Goal: Task Accomplishment & Management: Complete application form

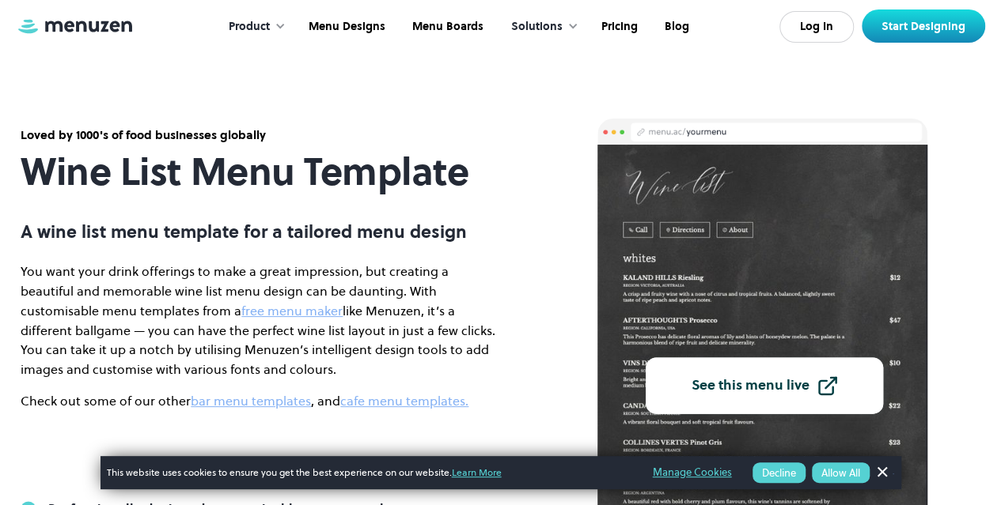
drag, startPoint x: 0, startPoint y: 0, endPoint x: 664, endPoint y: 347, distance: 749.7
click at [664, 347] on img at bounding box center [762, 380] width 330 height 470
click at [888, 476] on link "Dismiss Banner" at bounding box center [881, 473] width 24 height 24
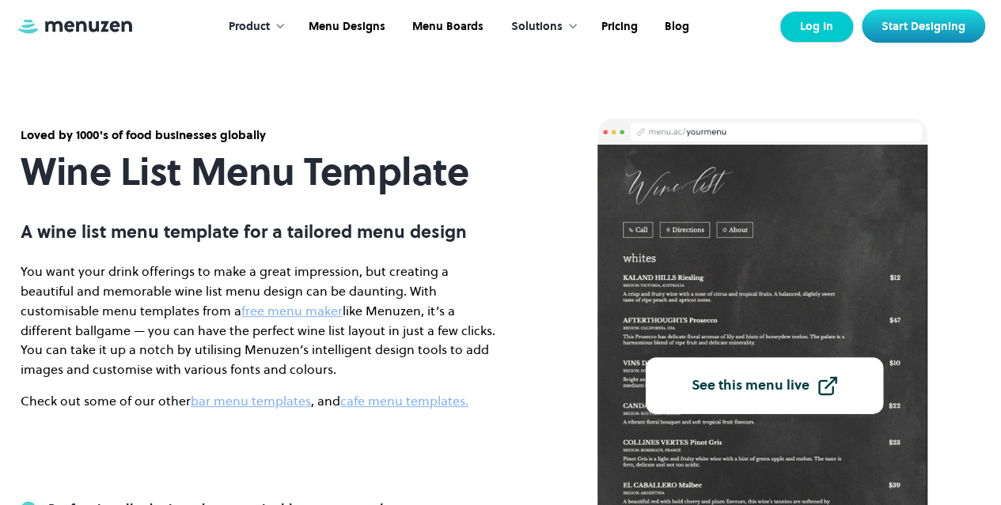
click at [836, 36] on link "Log In" at bounding box center [816, 27] width 74 height 32
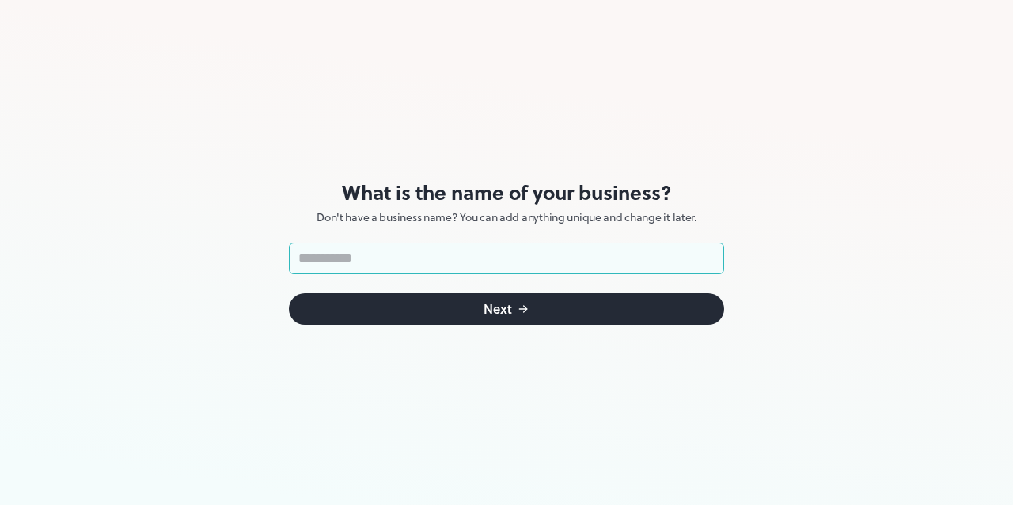
click at [359, 255] on input "text" at bounding box center [506, 259] width 435 height 32
type input "**********"
click at [399, 297] on button "Next" at bounding box center [506, 309] width 435 height 32
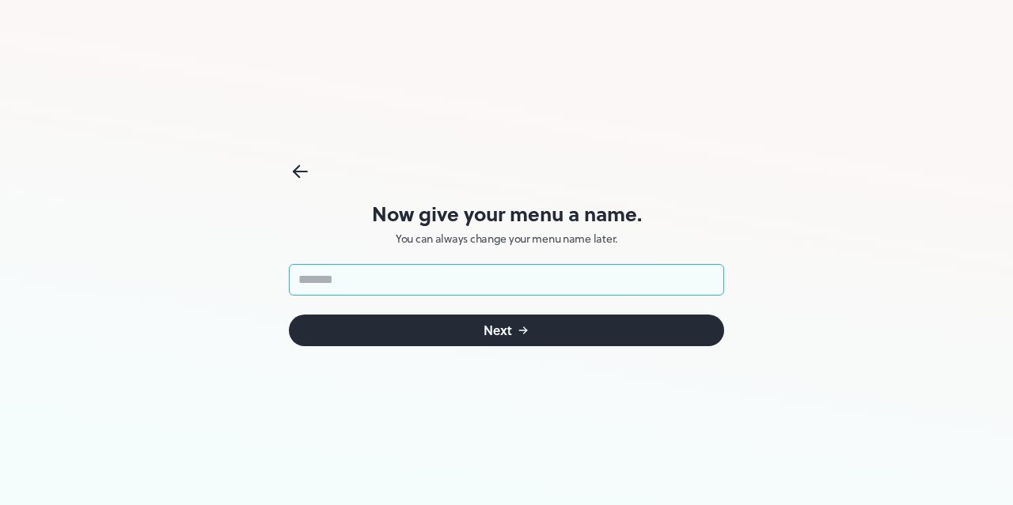
drag, startPoint x: 376, startPoint y: 277, endPoint x: 360, endPoint y: 274, distance: 16.0
click at [360, 274] on input "text" at bounding box center [506, 280] width 435 height 32
type input "**********"
click button "Next" at bounding box center [506, 331] width 435 height 32
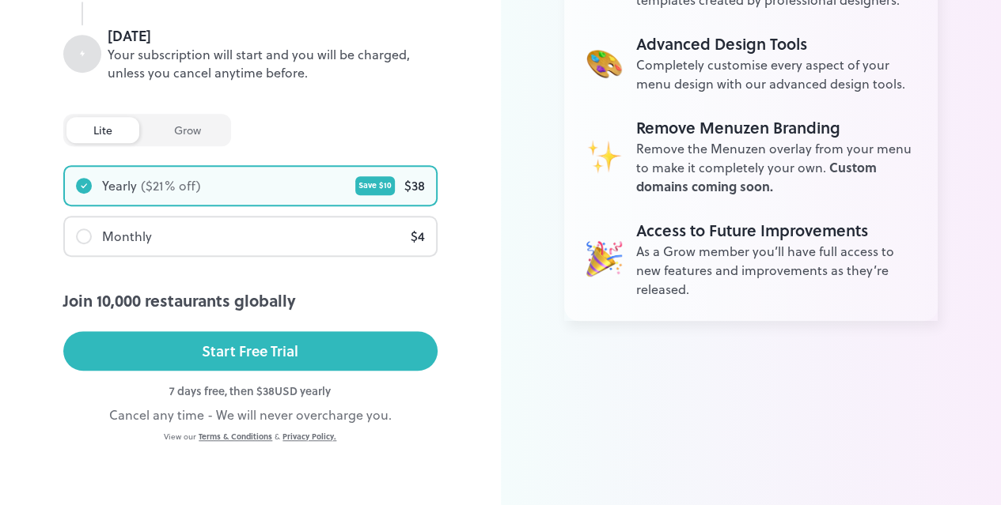
scroll to position [389, 0]
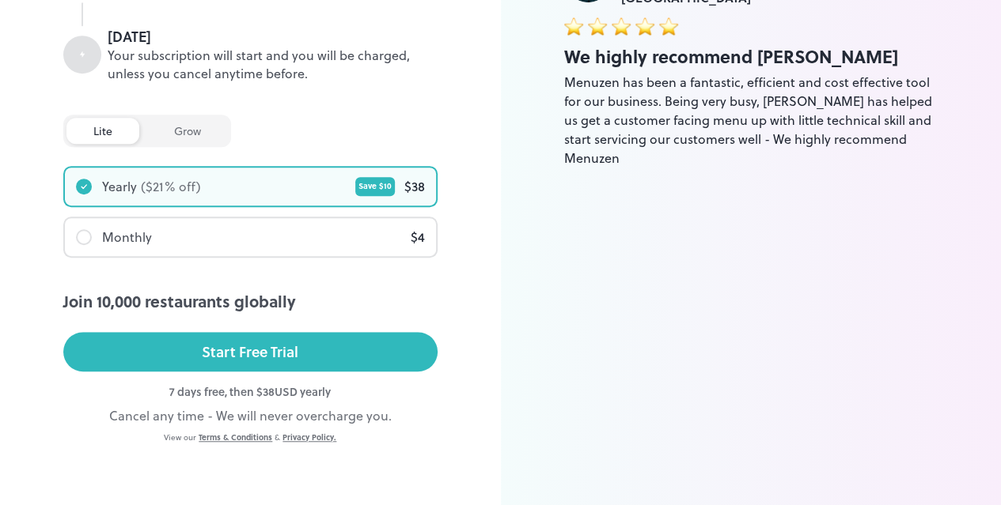
drag, startPoint x: 367, startPoint y: 350, endPoint x: 261, endPoint y: 349, distance: 106.0
click at [261, 349] on div "Start Free Trial" at bounding box center [250, 352] width 97 height 24
